Goal: Task Accomplishment & Management: Manage account settings

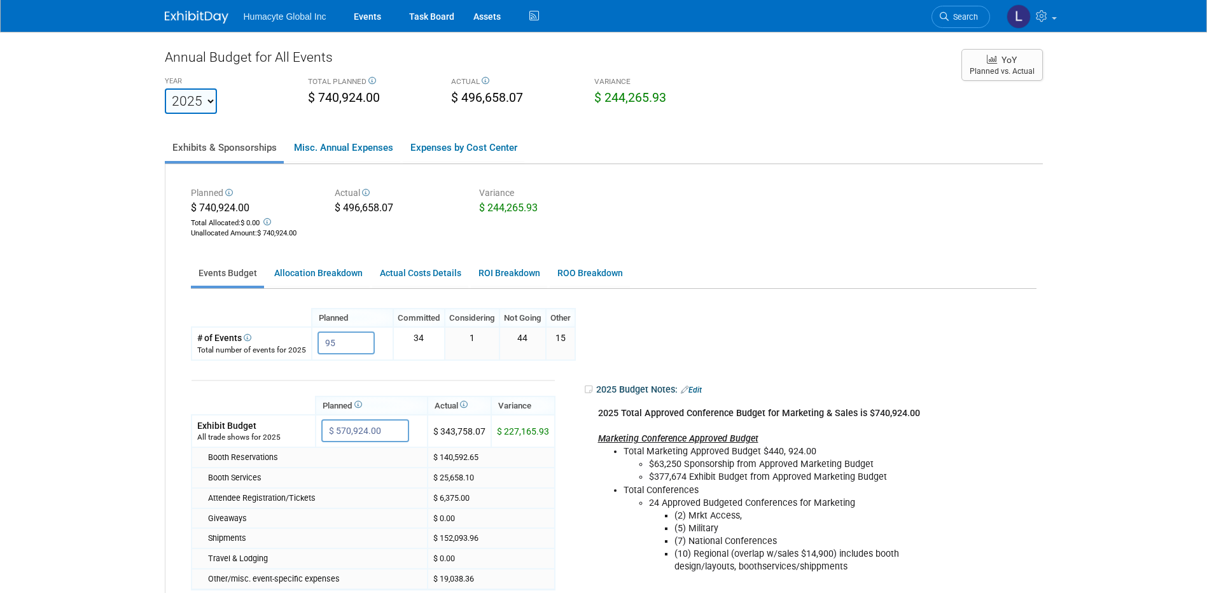
click at [207, 108] on select "2022 2023 2024 2025 2026 2027 2028 2029 2030 2031" at bounding box center [191, 100] width 52 height 25
select select "2026"
click at [165, 88] on select "2022 2023 2024 2025 2026 2027 2028 2029 2030 2031" at bounding box center [191, 100] width 52 height 25
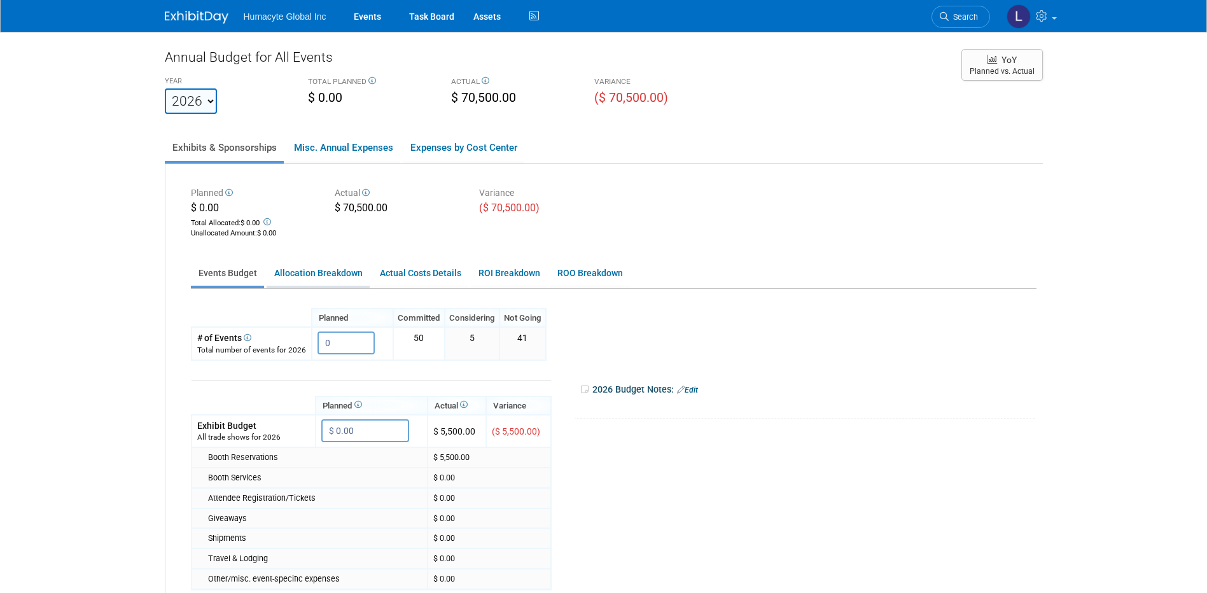
click at [308, 272] on link "Allocation Breakdown" at bounding box center [318, 273] width 103 height 25
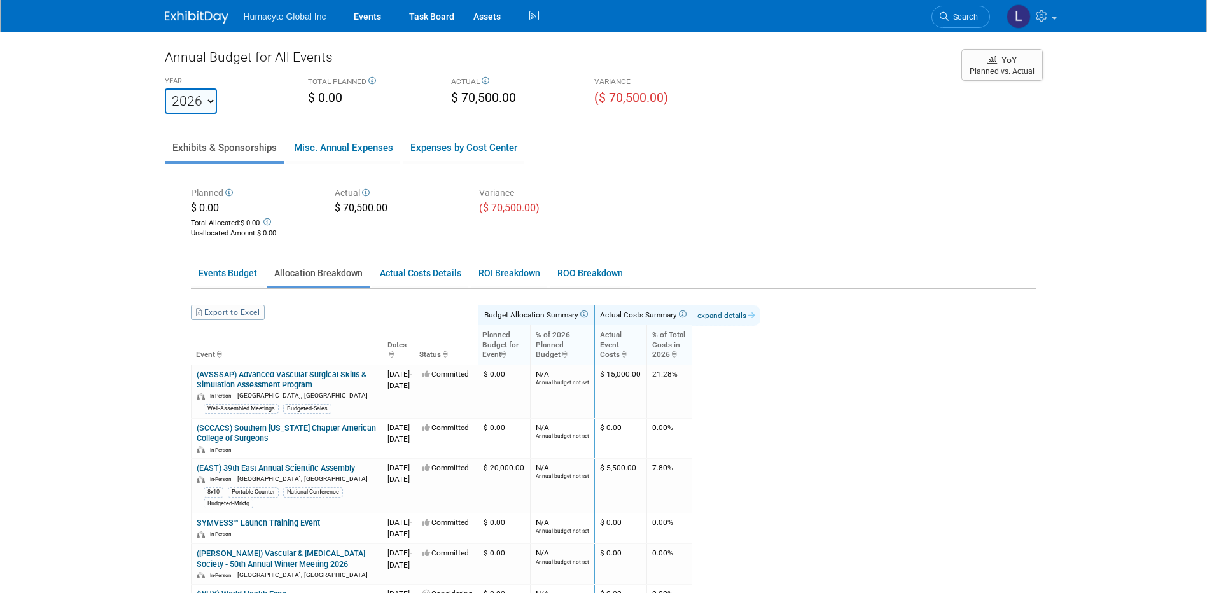
click at [761, 311] on link "expand details" at bounding box center [726, 315] width 68 height 20
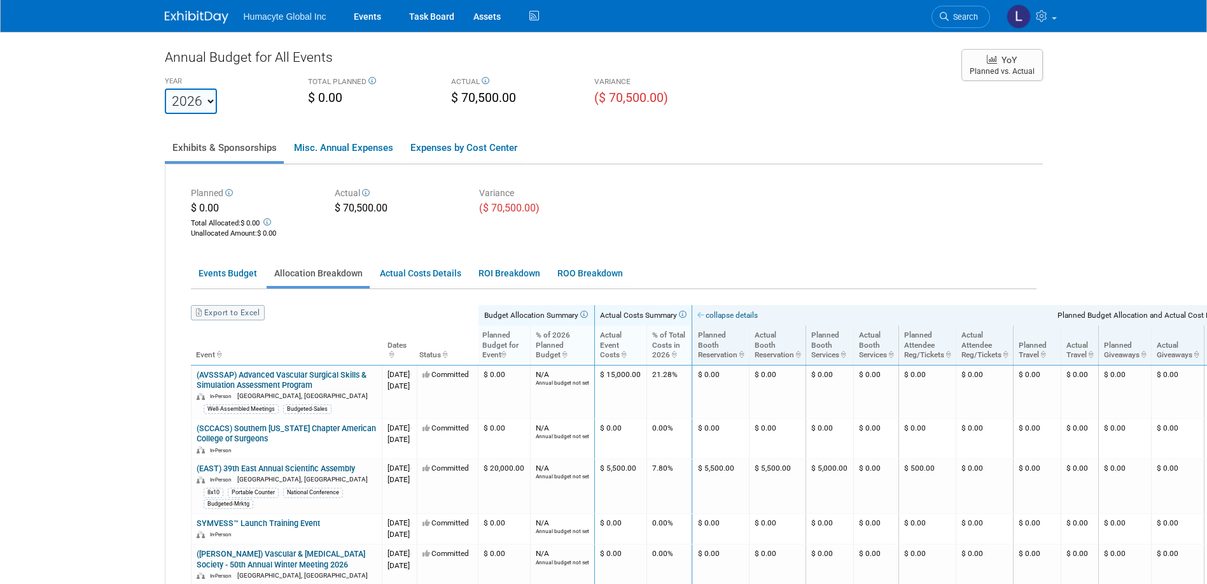
click at [242, 311] on link "Export to Excel" at bounding box center [228, 312] width 74 height 15
click at [759, 201] on div "Planned $ 0.00 Total Allocated: $ 0.00 Unallocated Amount : $ 0.00 Actual $ 70,…" at bounding box center [613, 211] width 865 height 57
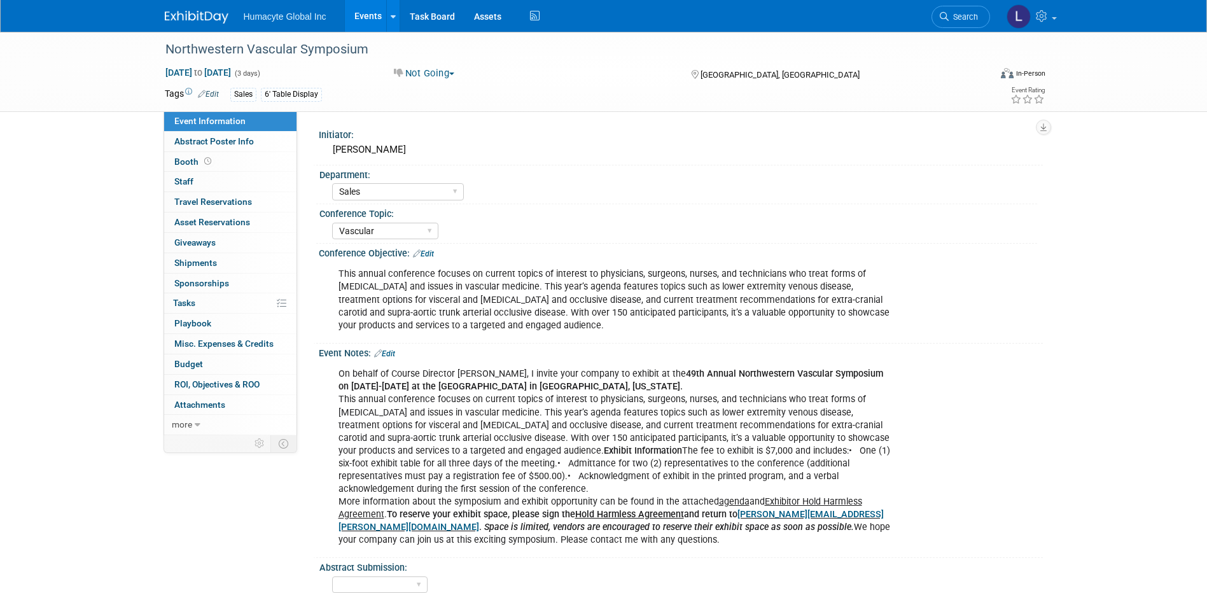
select select "Sales"
select select "Vascular"
